Goal: Check status: Check status

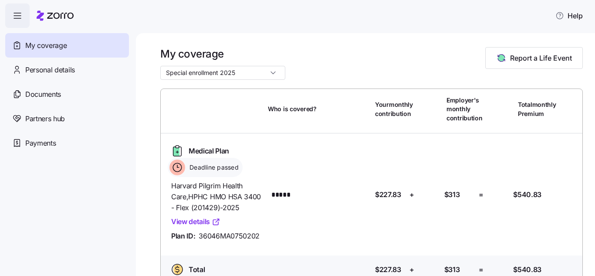
scroll to position [33, 0]
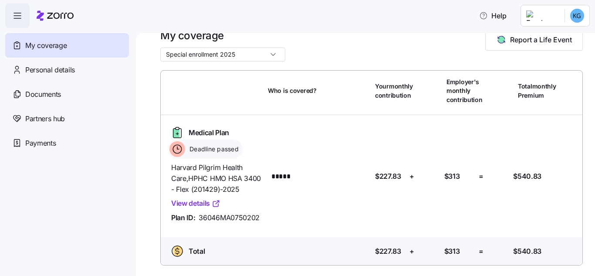
click at [187, 198] on link "View details" at bounding box center [195, 203] width 49 height 11
